Goal: Task Accomplishment & Management: Complete application form

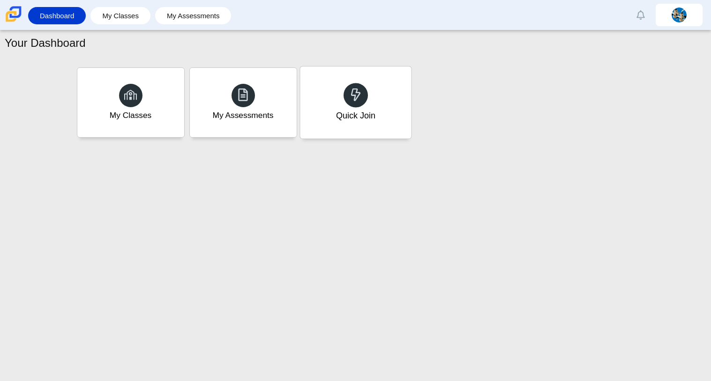
click at [339, 82] on div "Quick Join" at bounding box center [355, 103] width 111 height 72
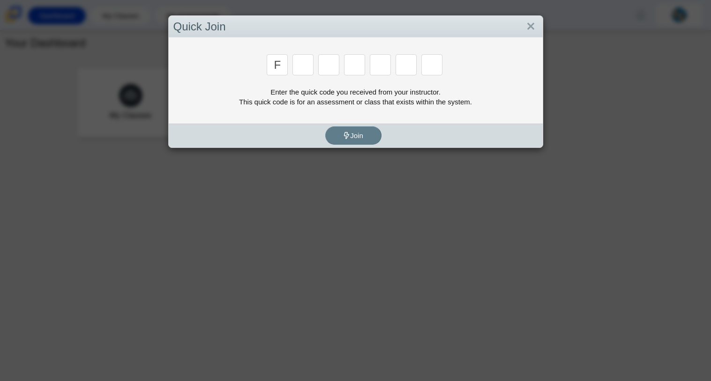
type input "f"
type input "7"
type input "m"
type input "c"
type input "h"
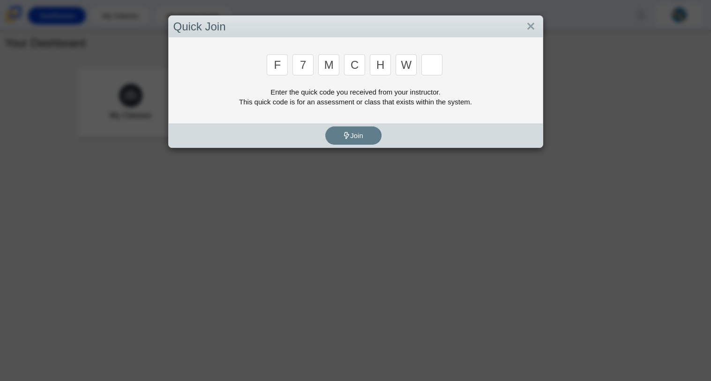
type input "w"
type input "k"
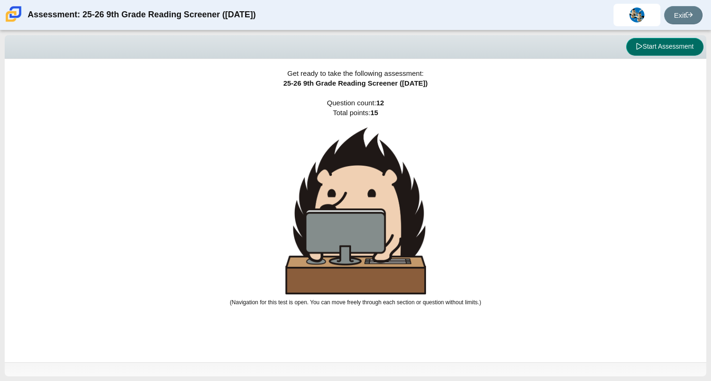
click at [670, 45] on button "Start Assessment" at bounding box center [664, 47] width 77 height 18
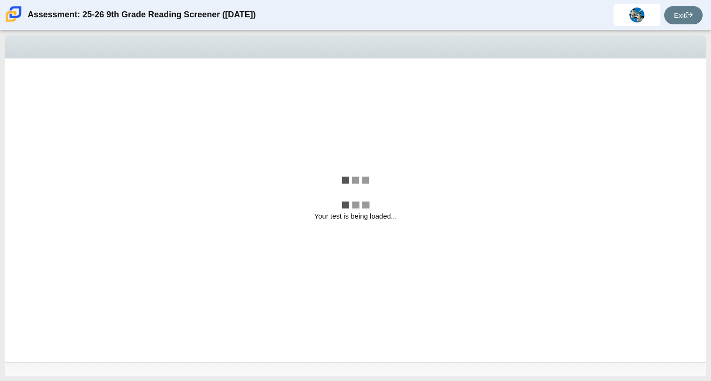
select select "ccc5b315-3c7c-471c-bf90-f22c8299c798"
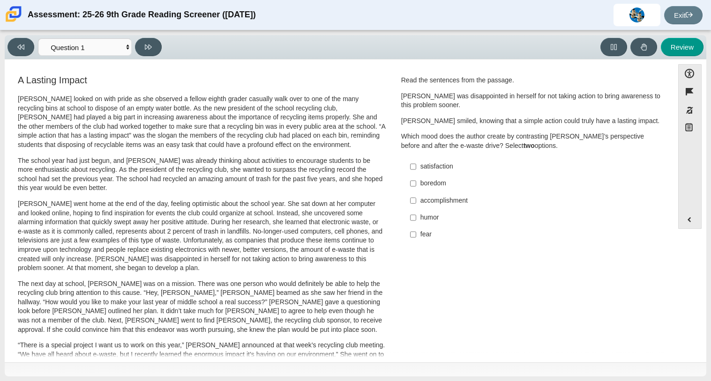
click at [416, 217] on label "humor humor" at bounding box center [531, 217] width 257 height 17
click at [416, 217] on input "humor humor" at bounding box center [413, 217] width 6 height 17
checkbox input "true"
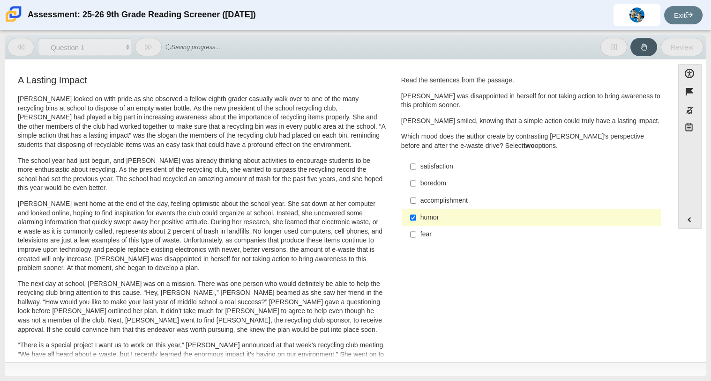
click at [420, 233] on div "fear" at bounding box center [538, 234] width 237 height 9
click at [416, 233] on input "fear fear" at bounding box center [413, 234] width 6 height 17
checkbox input "true"
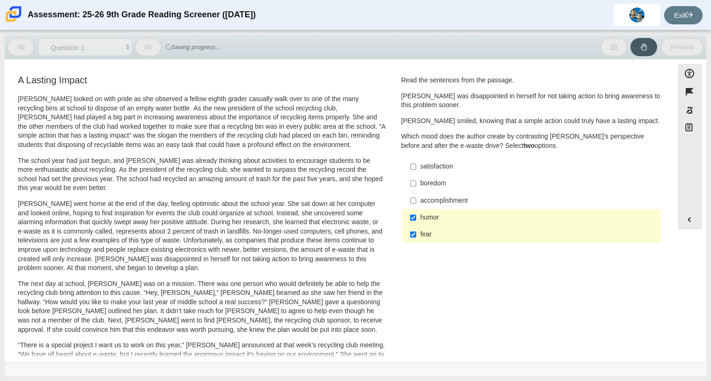
click at [424, 221] on div "humor" at bounding box center [538, 217] width 237 height 9
click at [416, 221] on input "humor humor" at bounding box center [413, 217] width 6 height 17
checkbox input "false"
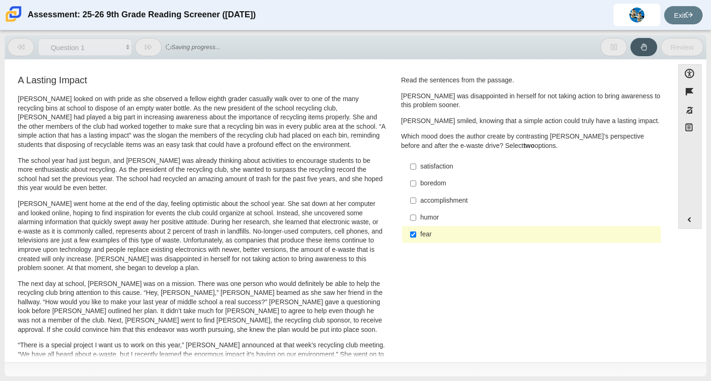
click at [427, 233] on div "fear" at bounding box center [538, 234] width 237 height 9
click at [416, 233] on input "fear fear" at bounding box center [413, 234] width 6 height 17
checkbox input "false"
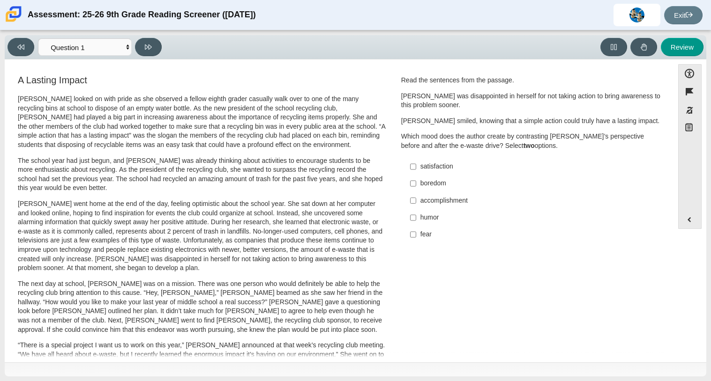
click at [448, 168] on div "satisfaction" at bounding box center [538, 166] width 237 height 9
click at [416, 168] on input "satisfaction satisfaction" at bounding box center [413, 166] width 6 height 17
checkbox input "true"
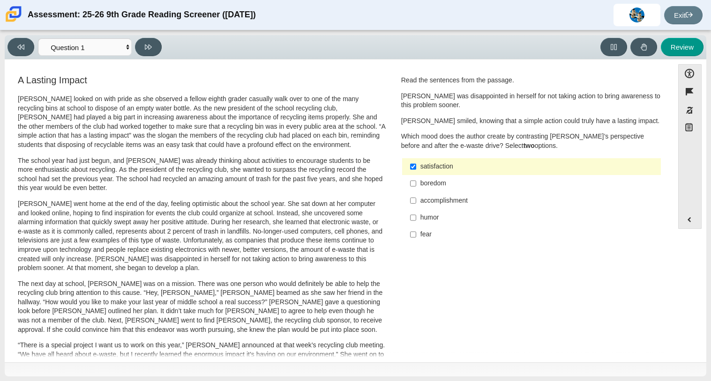
click at [442, 217] on div "humor" at bounding box center [538, 217] width 237 height 9
click at [416, 217] on input "humor humor" at bounding box center [413, 217] width 6 height 17
checkbox input "true"
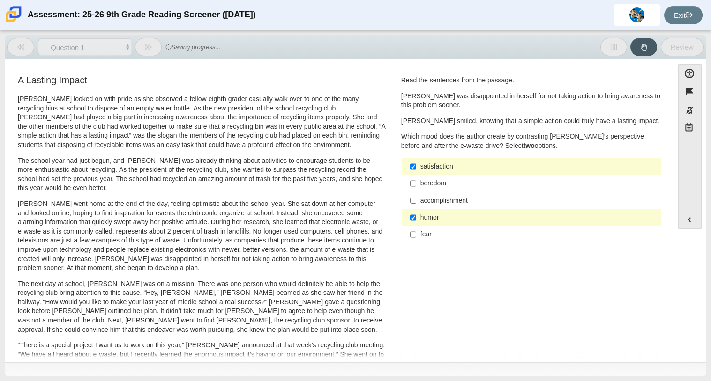
click at [445, 166] on div "satisfaction" at bounding box center [538, 166] width 237 height 9
click at [416, 166] on input "satisfaction satisfaction" at bounding box center [413, 166] width 6 height 17
checkbox input "false"
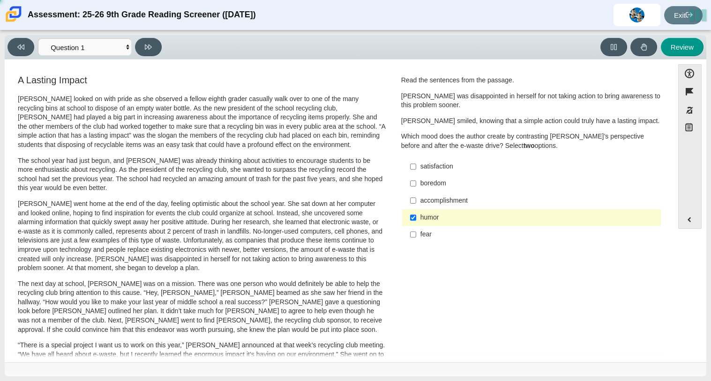
click at [442, 180] on div "boredom" at bounding box center [538, 183] width 237 height 9
click at [416, 180] on input "boredom boredom" at bounding box center [413, 183] width 6 height 17
checkbox input "true"
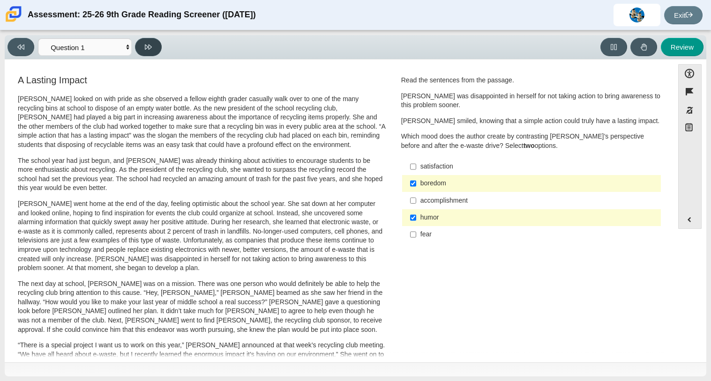
click at [144, 40] on button at bounding box center [148, 47] width 27 height 18
select select "0ff64528-ffd7-428d-b192-babfaadd44e8"
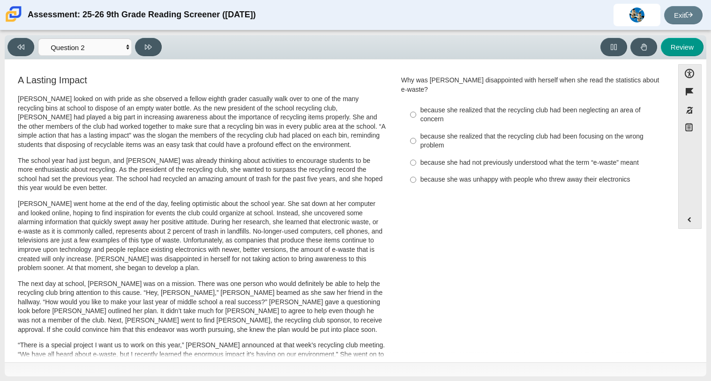
click at [431, 106] on div "because she realized that the recycling club had been neglecting an area of con…" at bounding box center [538, 115] width 237 height 18
click at [416, 102] on input "because she realized that the recycling club had been neglecting an area of con…" at bounding box center [413, 115] width 6 height 26
radio input "true"
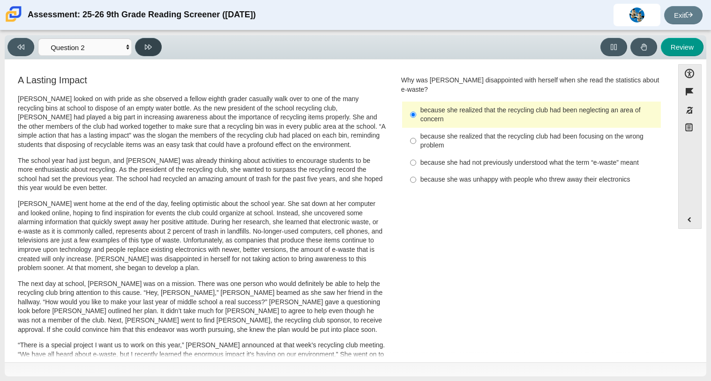
click at [151, 41] on button at bounding box center [148, 47] width 27 height 18
select select "7ce3d843-6974-4858-901c-1ff39630e843"
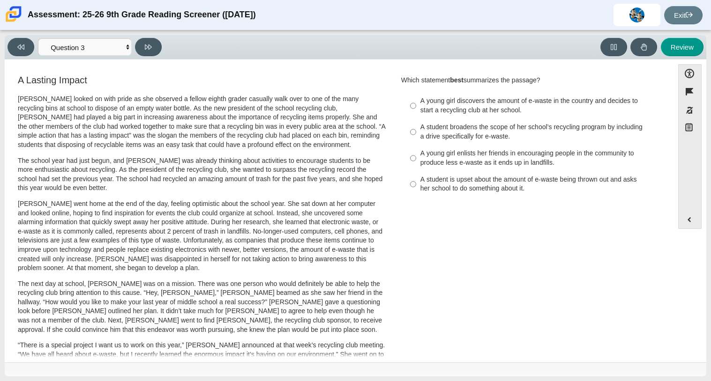
click at [501, 133] on div "A student broadens the scope of her school’s recycling program by including a d…" at bounding box center [538, 132] width 237 height 18
click at [416, 133] on input "A student broadens the scope of her school’s recycling program by including a d…" at bounding box center [413, 132] width 6 height 26
radio input "true"
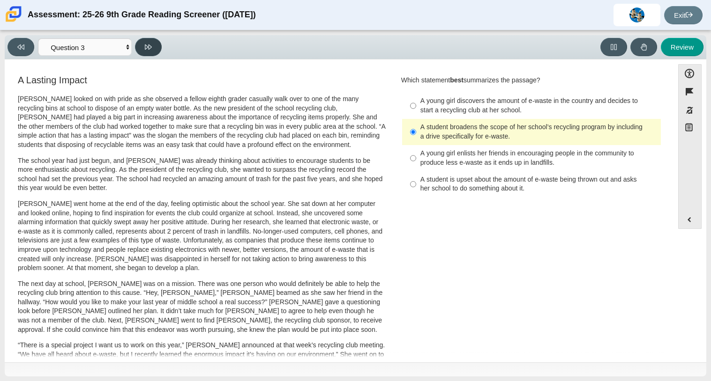
click at [157, 48] on button at bounding box center [148, 47] width 27 height 18
select select "ca9ea0f1-49c5-4bd1-83b0-472c18652b42"
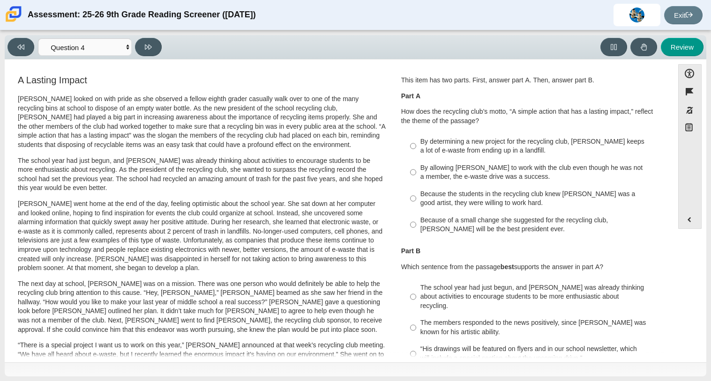
click at [466, 128] on div "This item has two parts. First, answer part A. Then, answer part B. Part A How …" at bounding box center [531, 157] width 261 height 163
click at [481, 206] on div "Because the students in the recycling club knew Juan Carlos was a good artist, …" at bounding box center [538, 199] width 237 height 18
click at [416, 206] on input "Because the students in the recycling club knew Juan Carlos was a good artist, …" at bounding box center [413, 199] width 6 height 26
radio input "true"
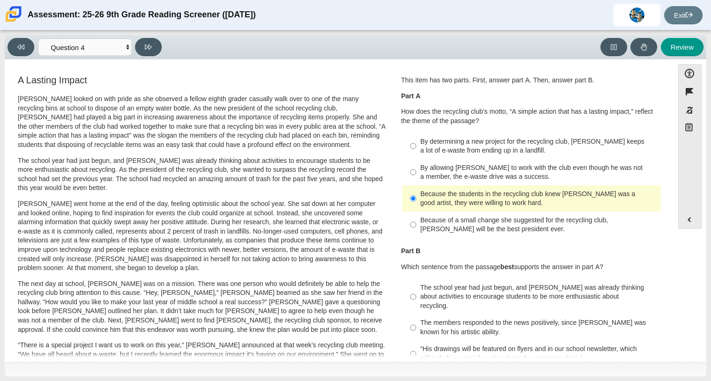
click at [490, 164] on div "By allowing Juan Carlos to work with the club even though he was not a member, …" at bounding box center [538, 173] width 237 height 18
click at [416, 164] on input "By allowing Juan Carlos to work with the club even though he was not a member, …" at bounding box center [413, 172] width 6 height 26
radio input "true"
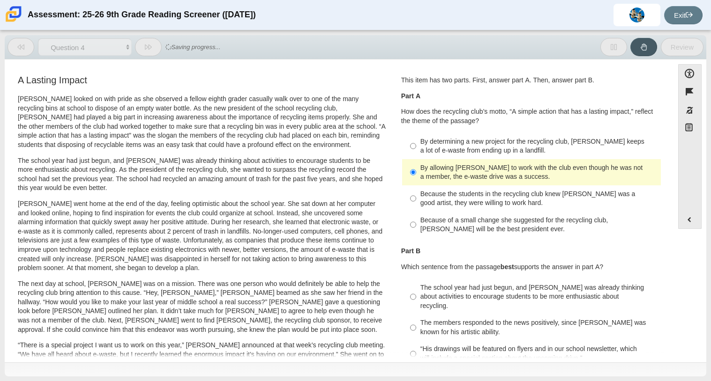
click at [488, 154] on div "By determining a new project for the recycling club, Scarlett keeps a lot of e-…" at bounding box center [538, 146] width 237 height 18
click at [416, 154] on input "By determining a new project for the recycling club, Scarlett keeps a lot of e-…" at bounding box center [413, 146] width 6 height 26
radio input "true"
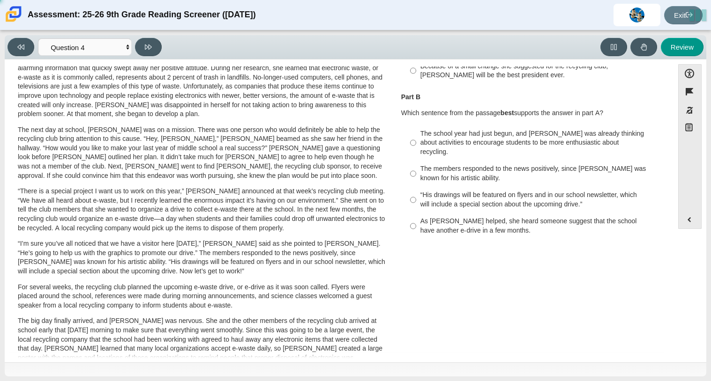
scroll to position [156, 0]
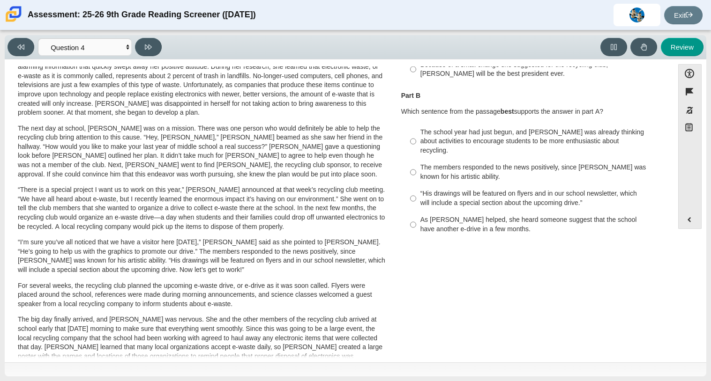
click at [476, 191] on div "“His drawings will be featured on flyers and in our school newsletter, which wi…" at bounding box center [538, 198] width 237 height 18
click at [416, 191] on input "“His drawings will be featured on flyers and in our school newsletter, which wi…" at bounding box center [413, 199] width 6 height 26
radio input "true"
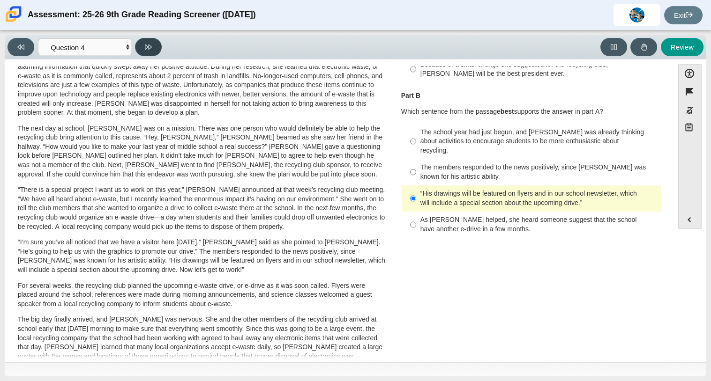
click at [144, 51] on button at bounding box center [148, 47] width 27 height 18
select select "e41f1a79-e29f-4095-8030-a53364015bed"
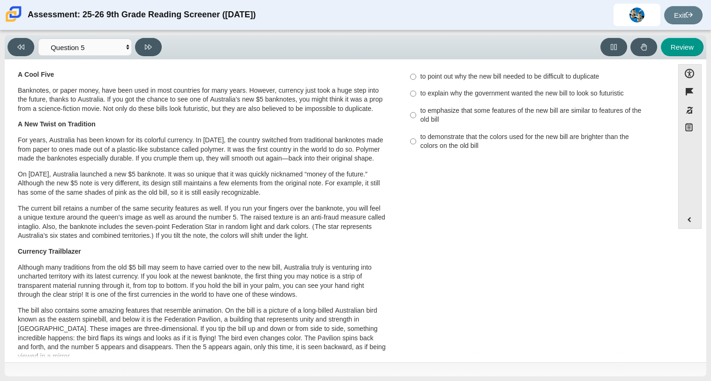
scroll to position [22, 0]
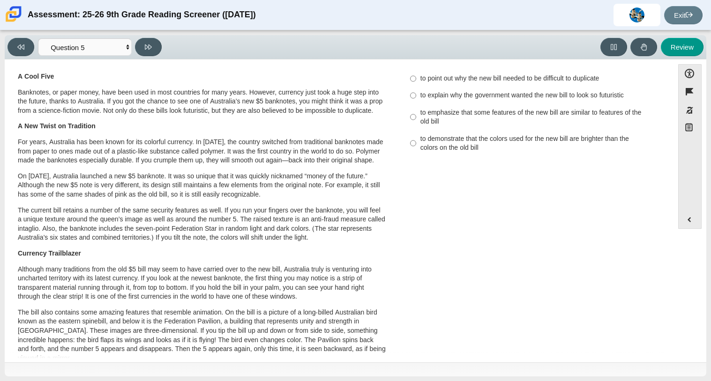
click at [469, 152] on div "to demonstrate that the colors used for the new bill are brighter than the colo…" at bounding box center [538, 143] width 237 height 18
click at [416, 152] on input "to demonstrate that the colors used for the new bill are brighter than the colo…" at bounding box center [413, 143] width 6 height 26
radio input "true"
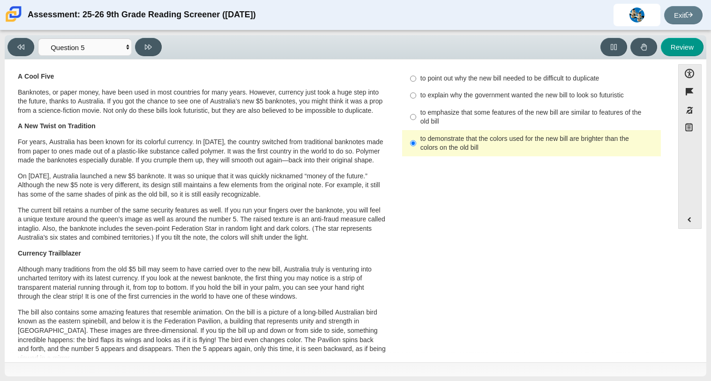
click at [445, 127] on div "to emphasize that some features of the new bill are similar to features of the …" at bounding box center [538, 117] width 237 height 18
click at [416, 130] on input "to emphasize that some features of the new bill are similar to features of the …" at bounding box center [413, 117] width 6 height 26
radio input "true"
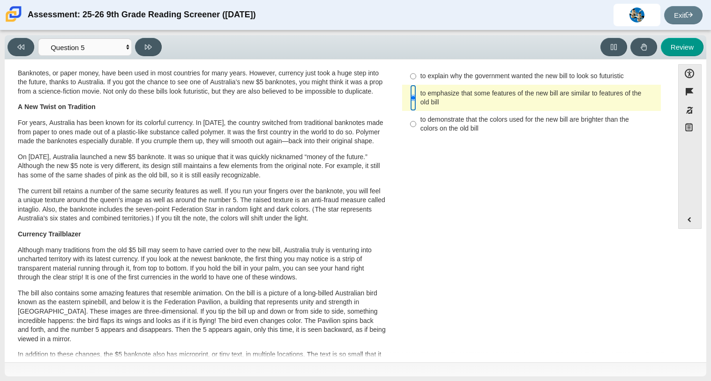
scroll to position [31, 0]
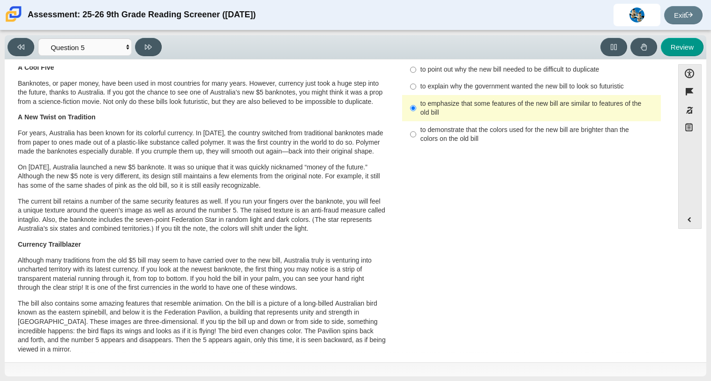
click at [433, 148] on label "to demonstrate that the colors used for the new bill are brighter than the colo…" at bounding box center [531, 134] width 257 height 26
click at [416, 148] on input "to demonstrate that the colors used for the new bill are brighter than the colo…" at bounding box center [413, 134] width 6 height 26
radio input "true"
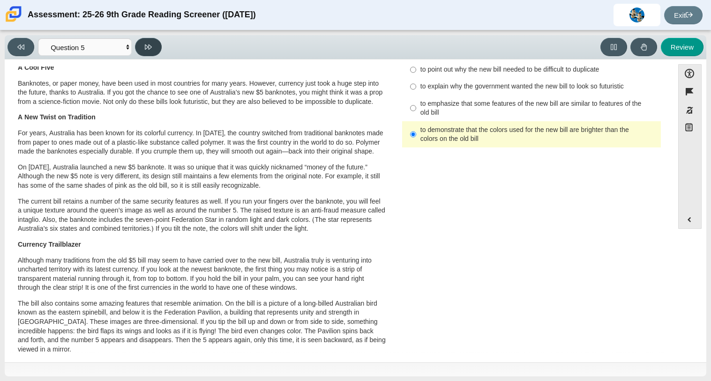
click at [157, 54] on button at bounding box center [148, 47] width 27 height 18
select select "69146e31-7b3d-4a3e-9ce6-f30c24342ae0"
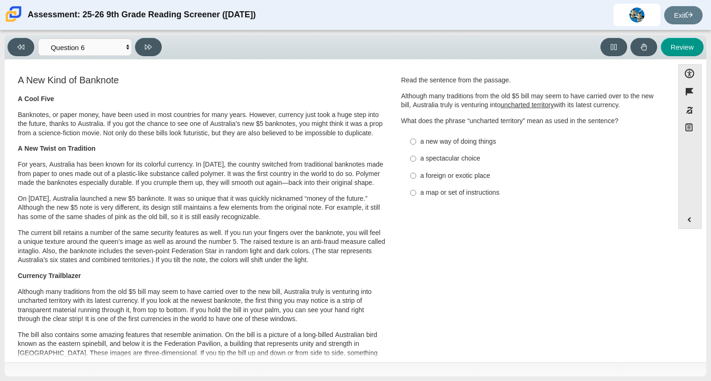
click at [483, 179] on div "a foreign or exotic place" at bounding box center [538, 176] width 237 height 9
click at [416, 179] on input "a foreign or exotic place a foreign or exotic place" at bounding box center [413, 175] width 6 height 17
radio input "true"
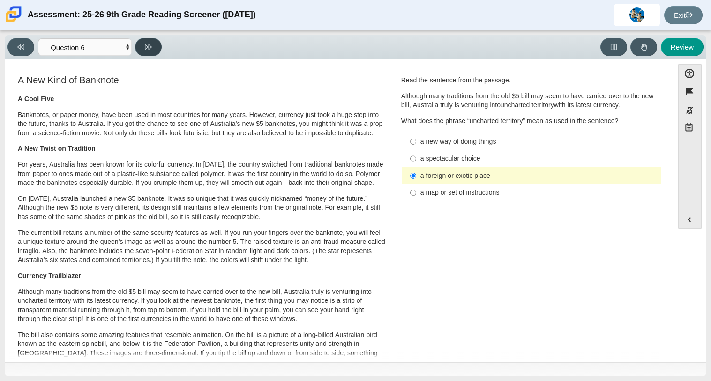
click at [146, 49] on icon at bounding box center [148, 47] width 7 height 7
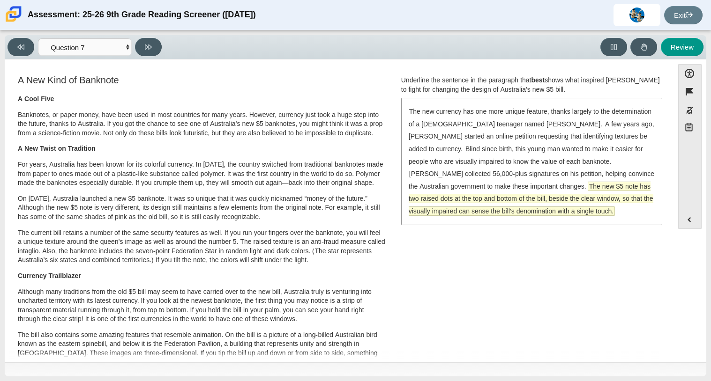
click at [529, 186] on span "The new $5 note has two raised dots at the top and bottom of the bill, beside t…" at bounding box center [531, 198] width 245 height 33
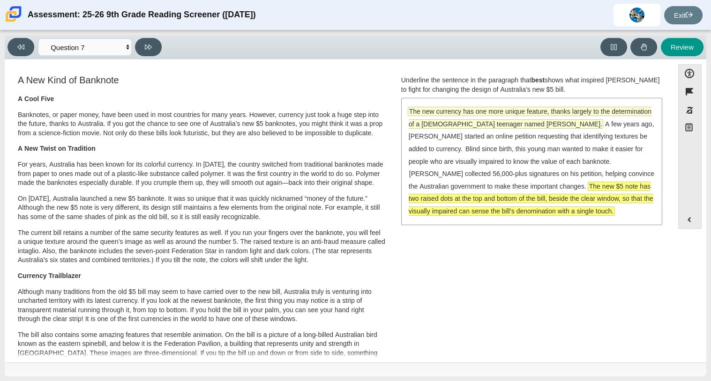
click at [434, 108] on span "The new currency has one more unique feature, thanks largely to the determinati…" at bounding box center [530, 117] width 243 height 21
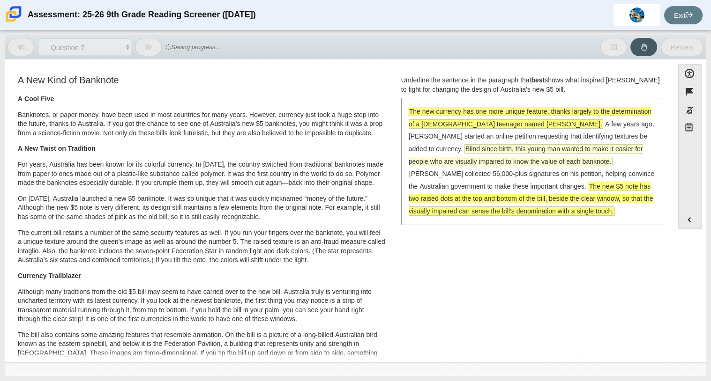
click at [476, 157] on span "Blind since birth, this young man wanted to make it easier for people who are v…" at bounding box center [526, 155] width 234 height 21
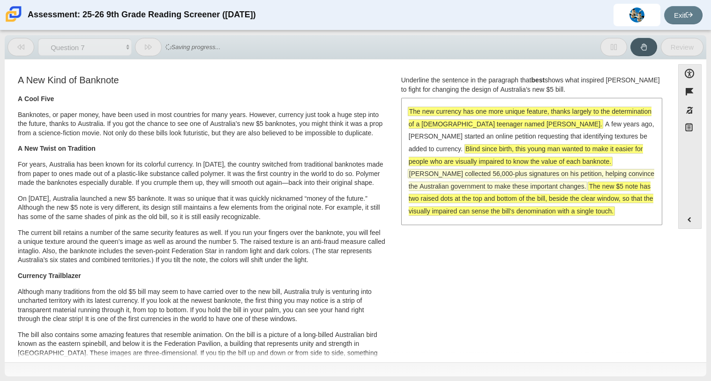
click at [475, 174] on span "McLeod collected 56,000-plus signatures on his petition, helping convince the A…" at bounding box center [532, 180] width 246 height 21
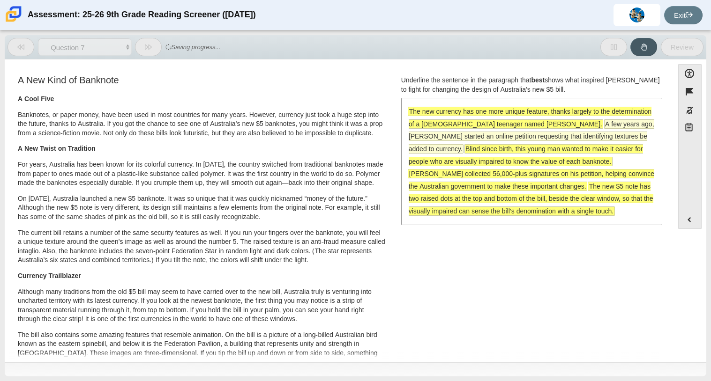
click at [513, 135] on span "A few years ago, McLeod started an online petition requesting that identifying …" at bounding box center [532, 136] width 246 height 33
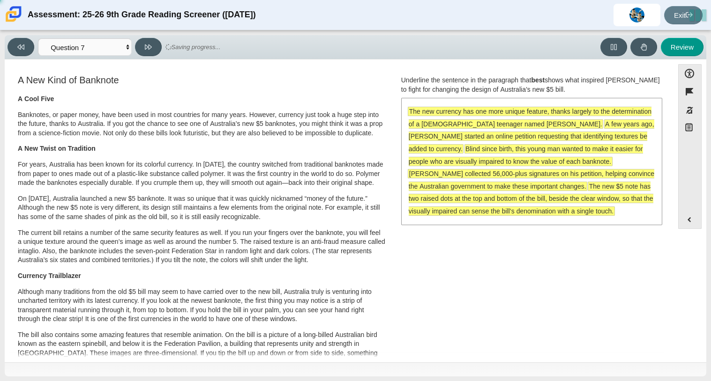
click at [513, 135] on span "A few years ago, McLeod started an online petition requesting that identifying …" at bounding box center [532, 136] width 246 height 33
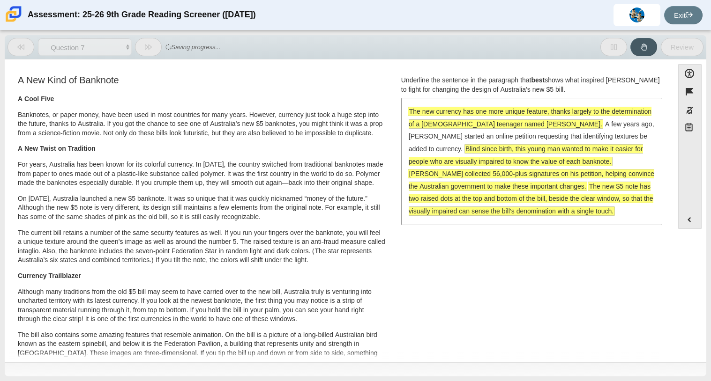
click at [519, 126] on span "The new currency has one more unique feature, thanks largely to the determinati…" at bounding box center [530, 117] width 243 height 21
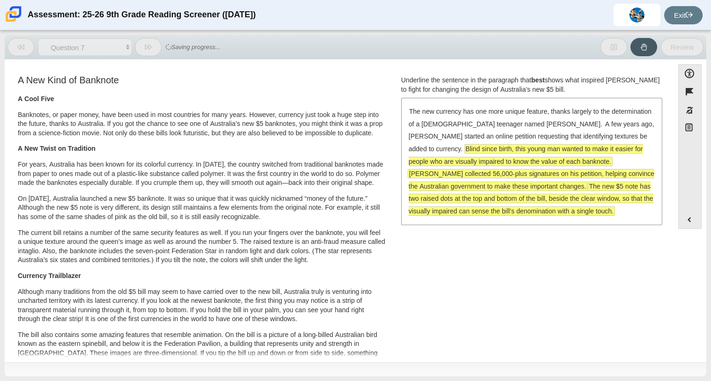
click at [513, 154] on span "Blind since birth, this young man wanted to make it easier for people who are v…" at bounding box center [526, 155] width 234 height 22
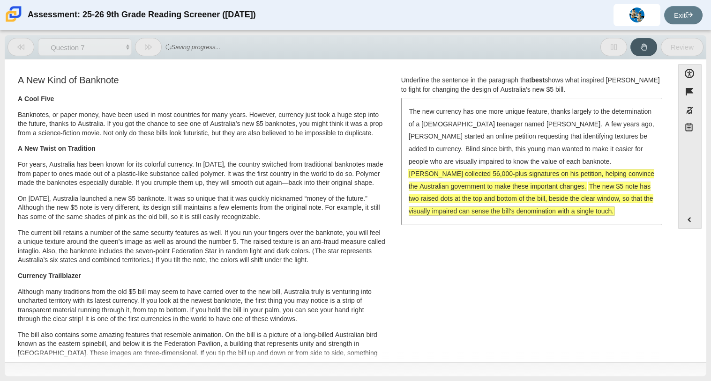
click at [512, 171] on span "McLeod collected 56,000-plus signatures on his petition, helping convince the A…" at bounding box center [532, 180] width 246 height 21
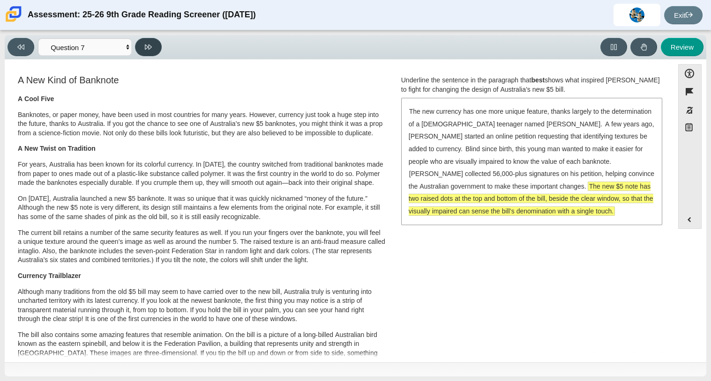
click at [149, 44] on icon at bounding box center [148, 47] width 7 height 7
select select "ea8338c2-a6a3-418e-a305-2b963b54a290"
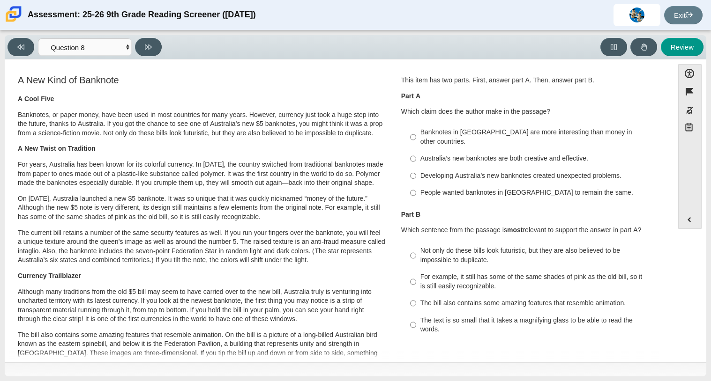
click at [483, 154] on div "Australia’s new banknotes are both creative and effective." at bounding box center [538, 158] width 237 height 9
click at [416, 152] on input "Australia’s new banknotes are both creative and effective. Australia’s new bank…" at bounding box center [413, 158] width 6 height 17
radio input "true"
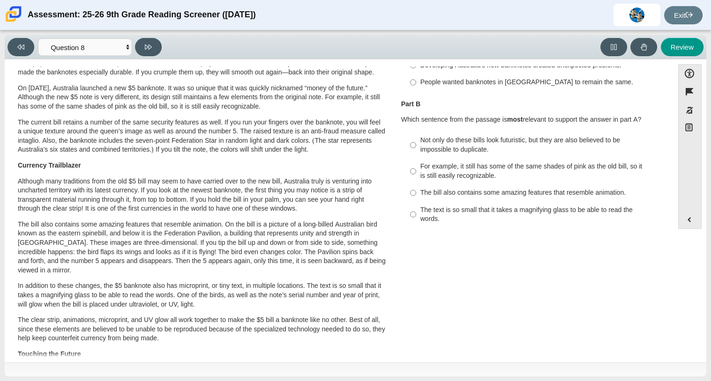
scroll to position [111, 0]
click at [451, 166] on div "For example, it still has some of the same shades of pink as the old bill, so i…" at bounding box center [538, 171] width 237 height 18
click at [416, 166] on input "For example, it still has some of the same shades of pink as the old bill, so i…" at bounding box center [413, 171] width 6 height 26
radio input "true"
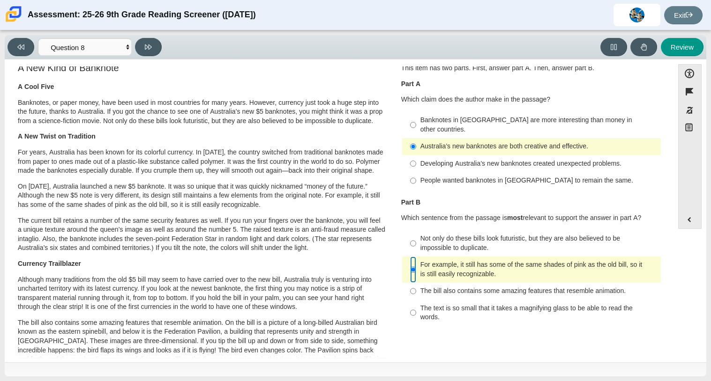
scroll to position [10, 0]
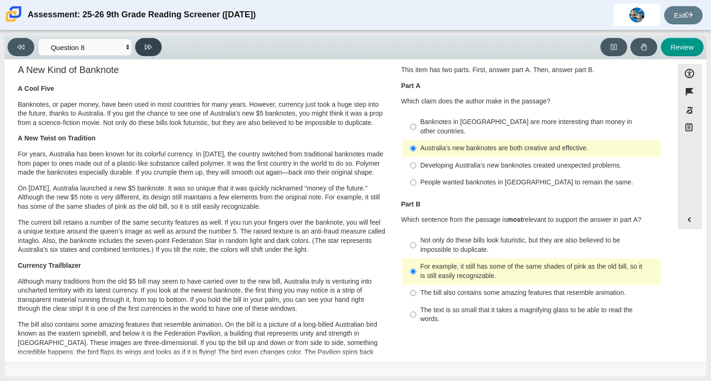
click at [149, 52] on button at bounding box center [148, 47] width 27 height 18
select select "89f058d6-b15c-4ef5-a4b3-fdaffb8868b6"
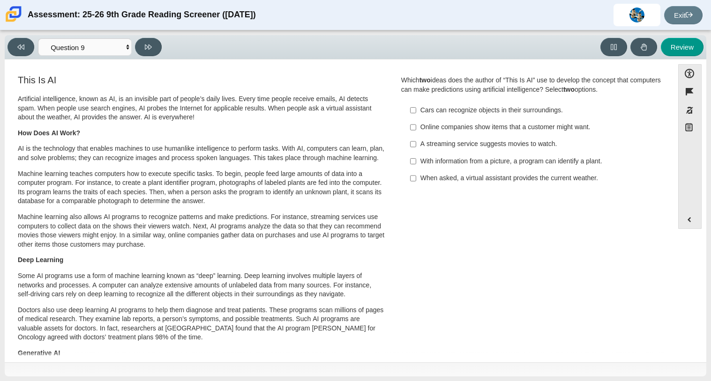
click at [495, 180] on div "When asked, a virtual assistant provides the current weather." at bounding box center [538, 178] width 237 height 9
click at [416, 180] on input "When asked, a virtual assistant provides the current weather. When asked, a vir…" at bounding box center [413, 178] width 6 height 17
checkbox input "true"
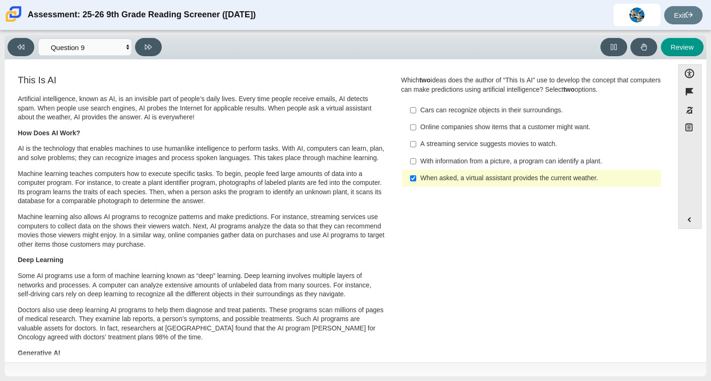
click at [464, 159] on div "With information from a picture, a program can identify a plant." at bounding box center [538, 161] width 237 height 9
click at [416, 159] on input "With information from a picture, a program can identify a plant. With informati…" at bounding box center [413, 161] width 6 height 17
checkbox input "true"
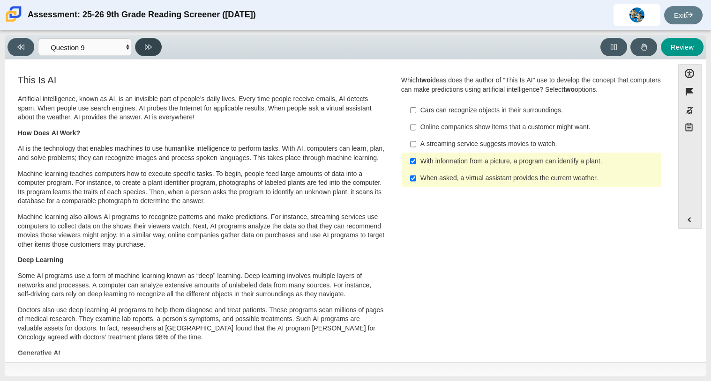
click at [139, 49] on button at bounding box center [148, 47] width 27 height 18
select select "cdf3c14e-a918-44d1-9b63-3db0fa81641e"
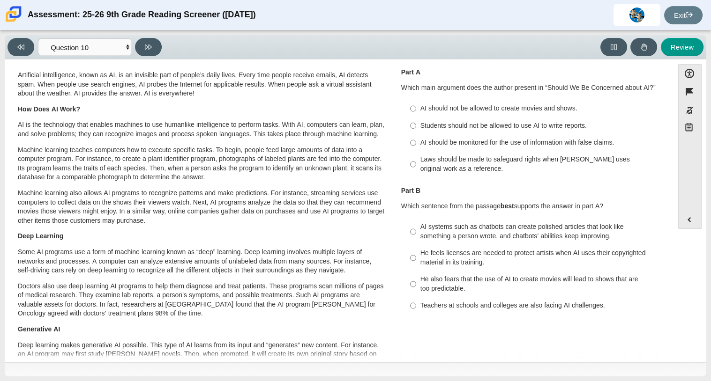
scroll to position [24, 0]
click at [524, 158] on div "Laws should be made to safeguard rights when AI uses original work as a referen…" at bounding box center [538, 164] width 237 height 18
click at [416, 158] on input "Laws should be made to safeguard rights when AI uses original work as a referen…" at bounding box center [413, 164] width 6 height 26
radio input "true"
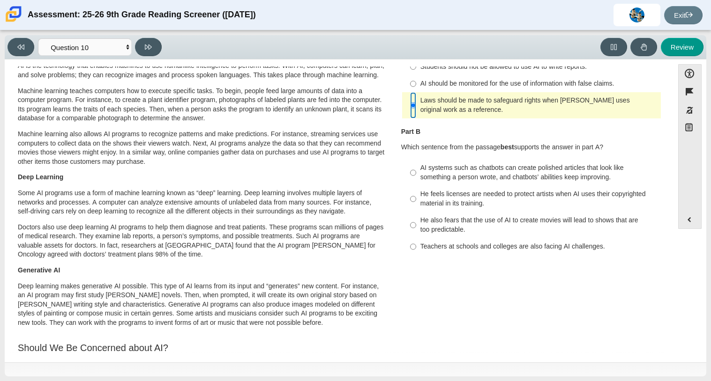
scroll to position [79, 0]
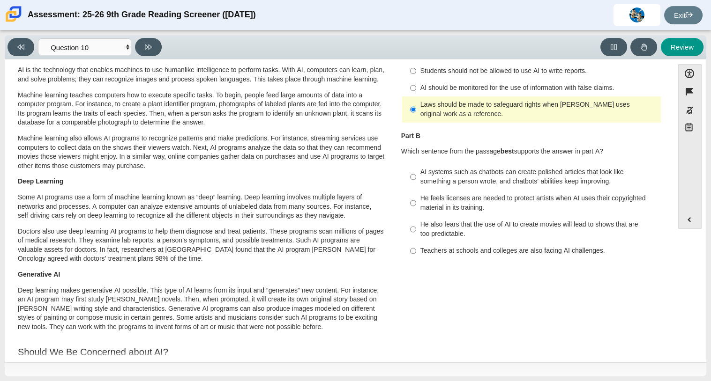
click at [492, 169] on div "AI systems such as chatbots can create polished articles that look like somethi…" at bounding box center [538, 177] width 237 height 18
click at [416, 169] on input "AI systems such as chatbots can create polished articles that look like somethi…" at bounding box center [413, 177] width 6 height 26
radio input "true"
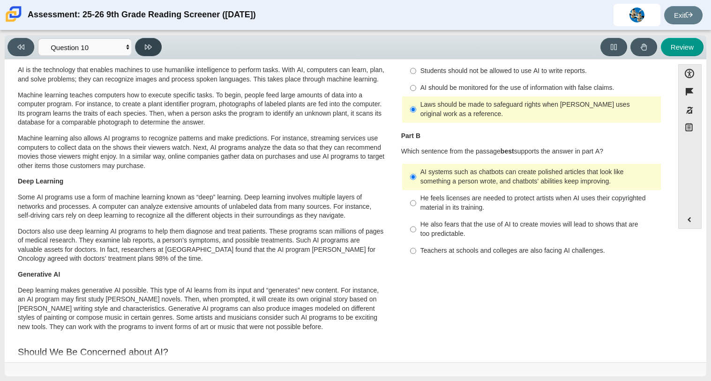
click at [151, 44] on icon at bounding box center [148, 47] width 7 height 7
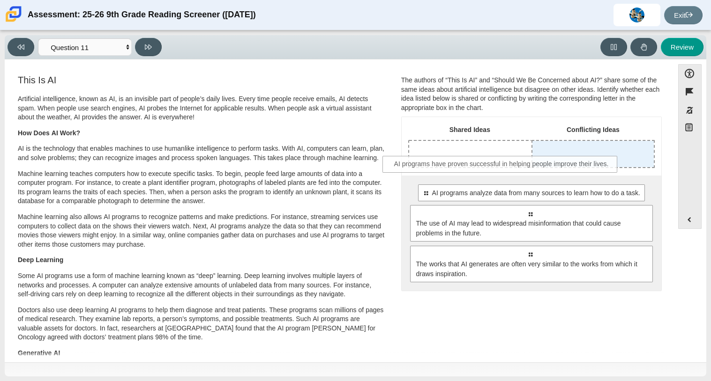
drag, startPoint x: 583, startPoint y: 190, endPoint x: 555, endPoint y: 161, distance: 40.1
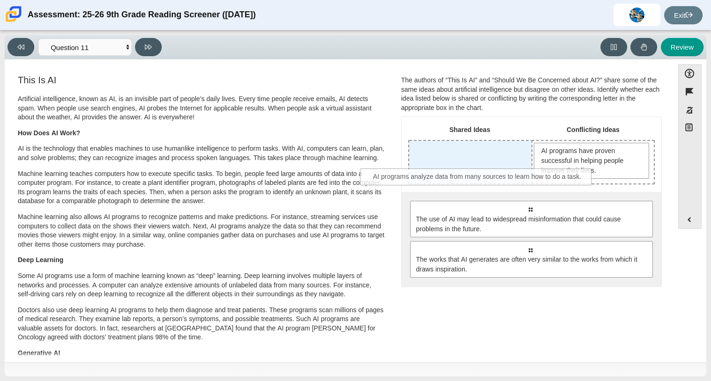
drag, startPoint x: 546, startPoint y: 206, endPoint x: 494, endPoint y: 172, distance: 62.5
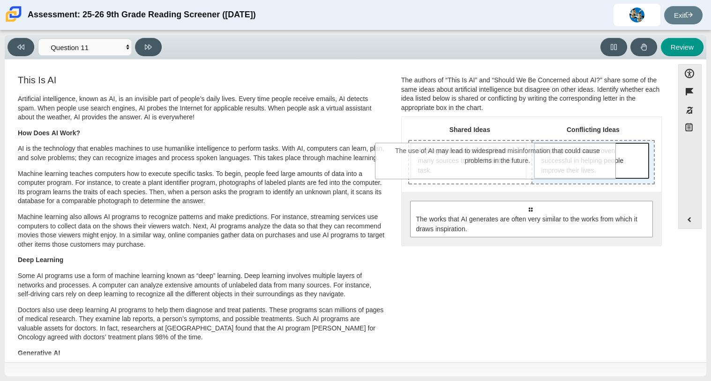
drag, startPoint x: 575, startPoint y: 235, endPoint x: 543, endPoint y: 177, distance: 66.1
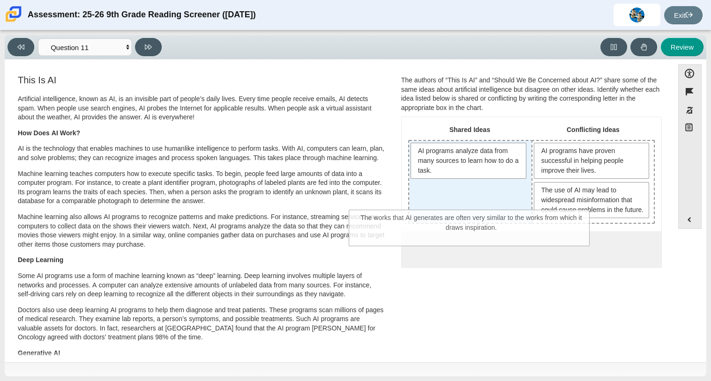
drag, startPoint x: 556, startPoint y: 257, endPoint x: 497, endPoint y: 217, distance: 70.8
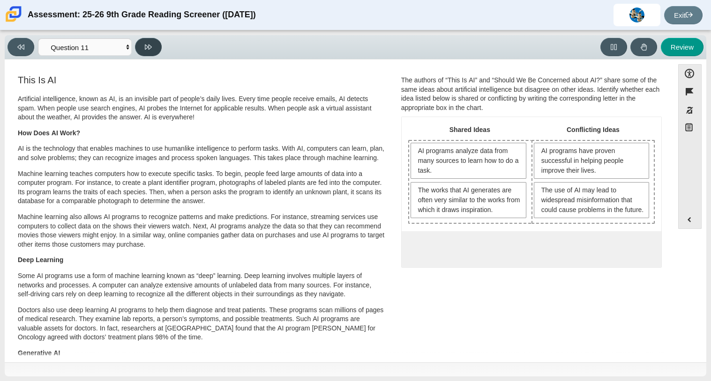
click at [142, 47] on button at bounding box center [148, 47] width 27 height 18
select select "c3effed4-44ce-4a19-bd96-1787f34e9b4c"
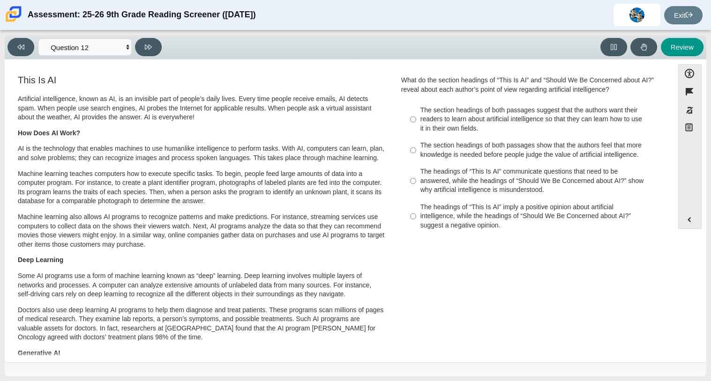
click at [473, 149] on div "The section headings of both passages show that the authors feel that more know…" at bounding box center [538, 150] width 237 height 18
click at [416, 149] on input "The section headings of both passages show that the authors feel that more know…" at bounding box center [413, 150] width 6 height 26
radio input "true"
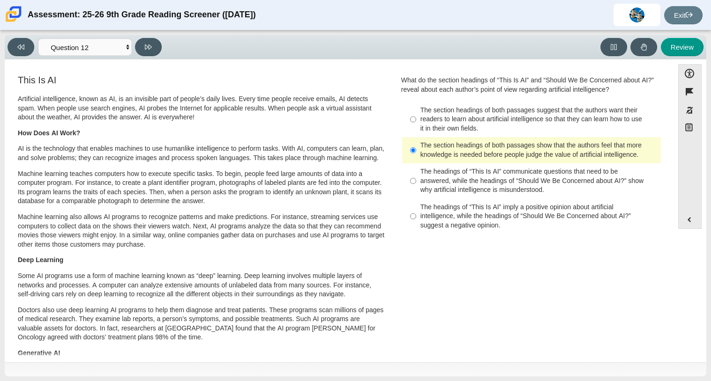
click at [444, 200] on label "The headings of “This Is AI” imply a positive opinion about artificial intellig…" at bounding box center [531, 217] width 257 height 36
click at [416, 200] on input "The headings of “This Is AI” imply a positive opinion about artificial intellig…" at bounding box center [413, 217] width 6 height 36
radio input "true"
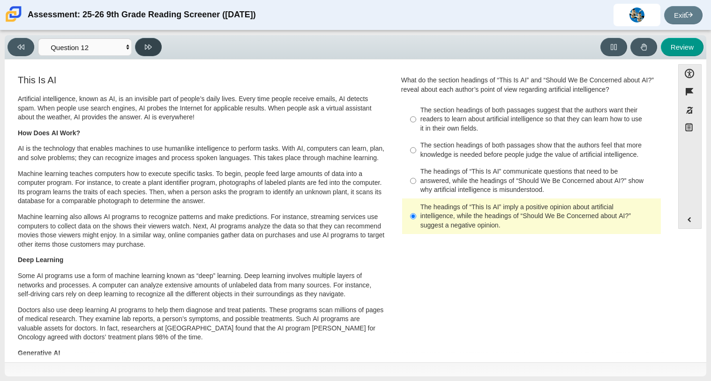
click at [153, 44] on button at bounding box center [148, 47] width 27 height 18
select select "review"
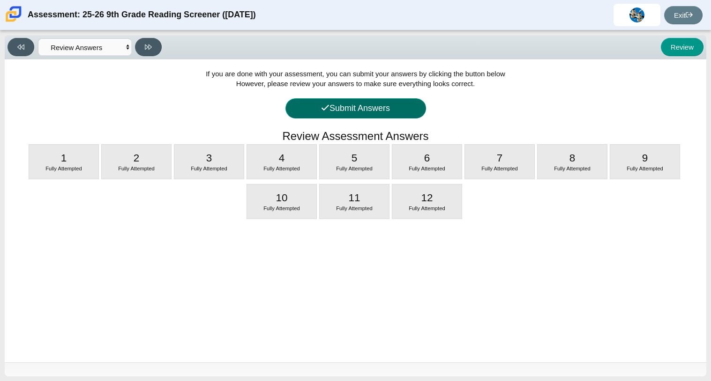
click at [330, 102] on button "Submit Answers" at bounding box center [355, 108] width 141 height 20
